Goal: Find specific page/section: Find specific page/section

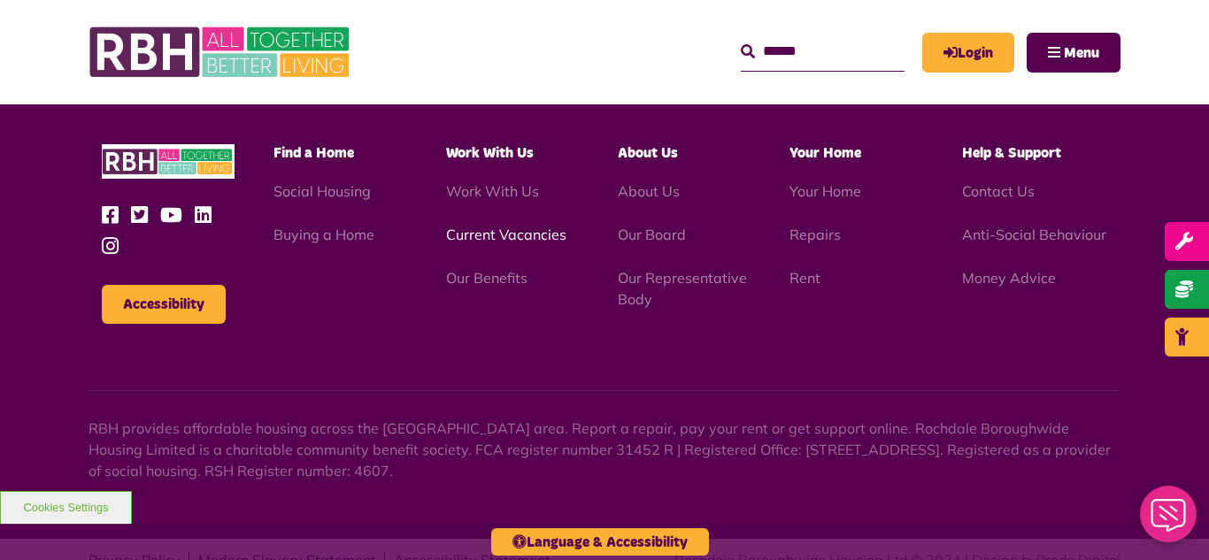
scroll to position [5139, 0]
click at [483, 226] on link "Current Vacancies" at bounding box center [506, 235] width 120 height 18
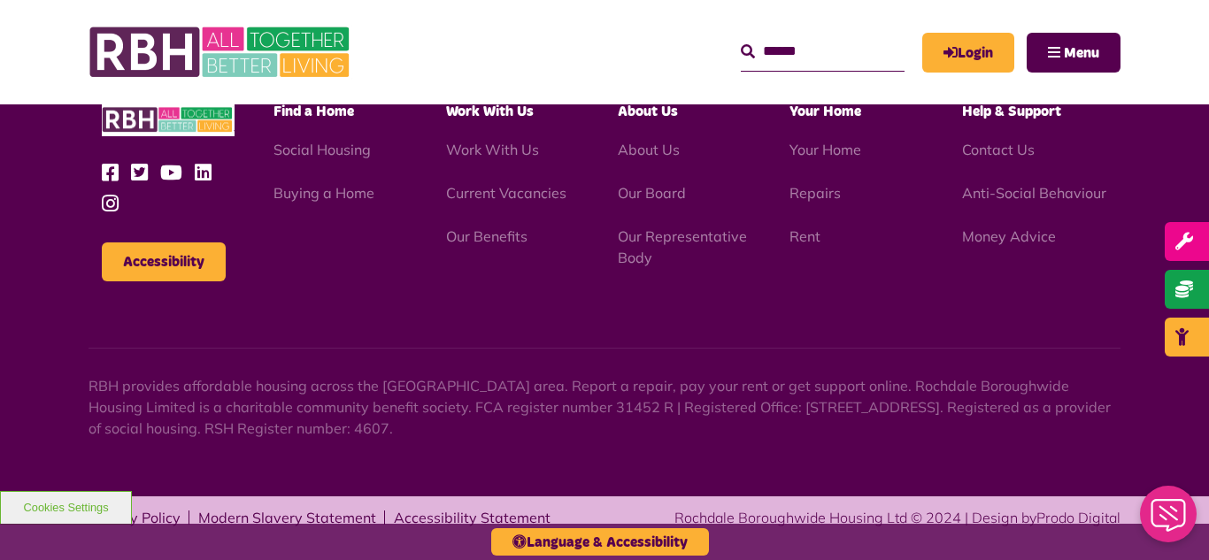
scroll to position [2135, 0]
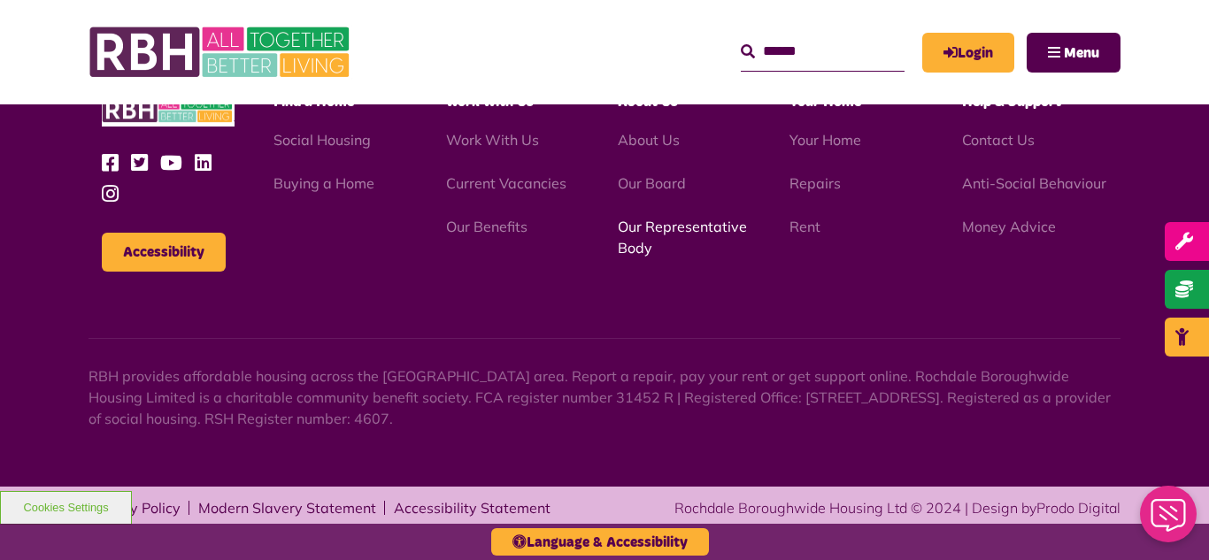
click at [664, 229] on link "Our Representative Body" at bounding box center [682, 237] width 129 height 39
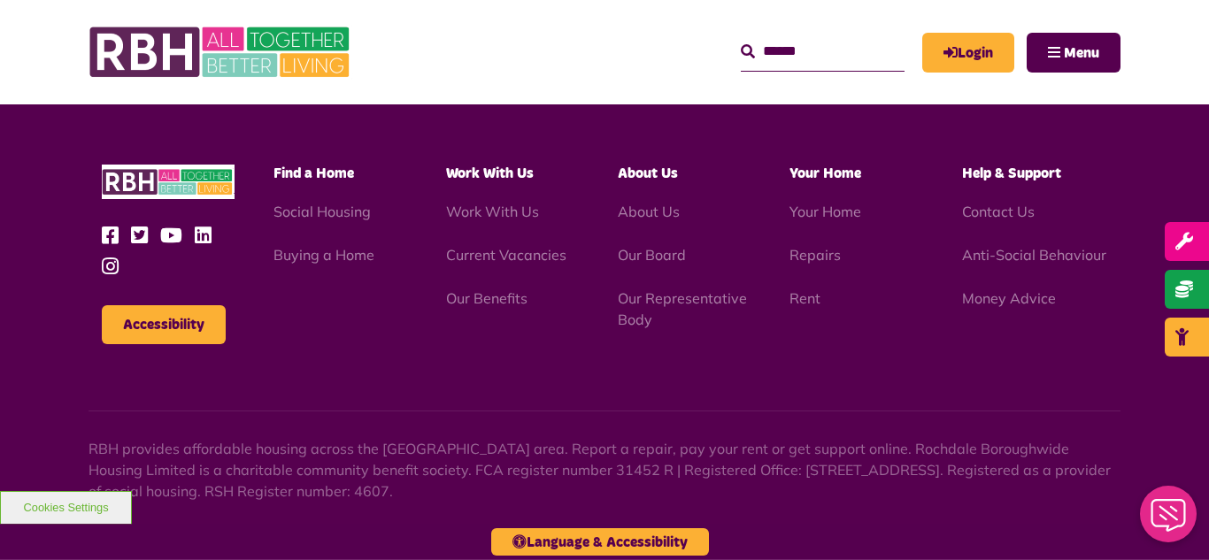
scroll to position [5139, 0]
